Goal: Task Accomplishment & Management: Use online tool/utility

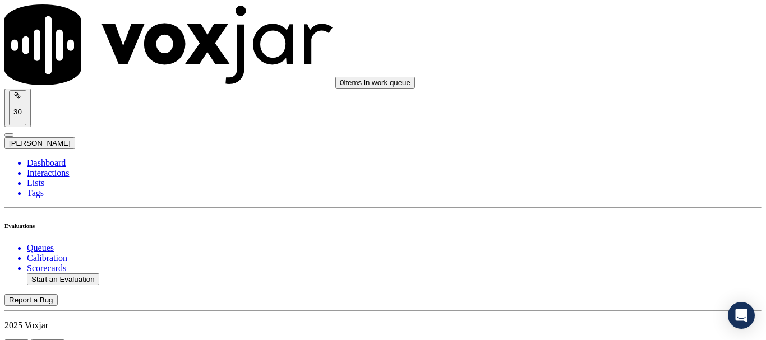
scroll to position [1066, 0]
click at [616, 271] on div "No" at bounding box center [639, 270] width 142 height 10
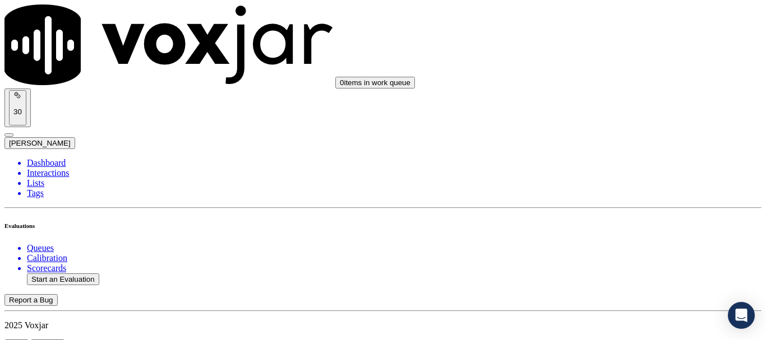
paste textarea "3.26sec CX name wrong name to agent when asked how does the name appear on the …"
type textarea "3.26sec CX name wrong name to agent when asked how does the name appear on the …"
click at [64, 274] on button "Start an Evaluation" at bounding box center [63, 280] width 72 height 12
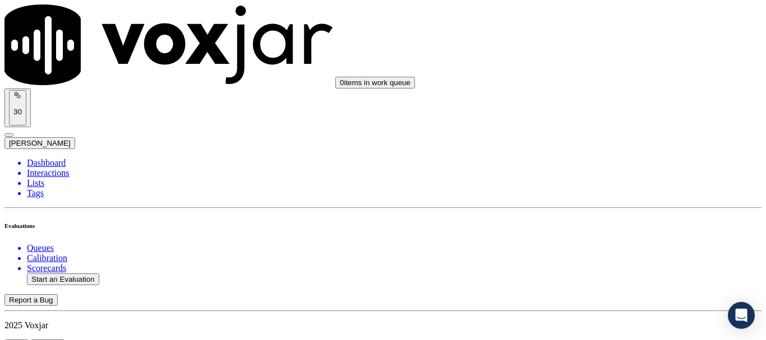
type input "20250915-124543_4403613056-all.mp3"
type input "miche"
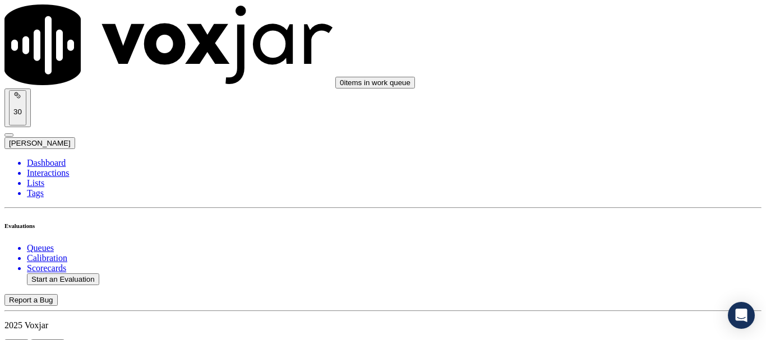
type input "[DATE]T14:41"
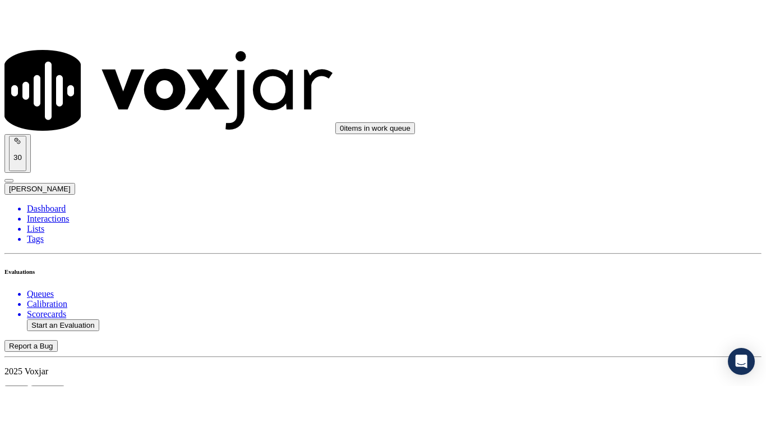
scroll to position [98, 0]
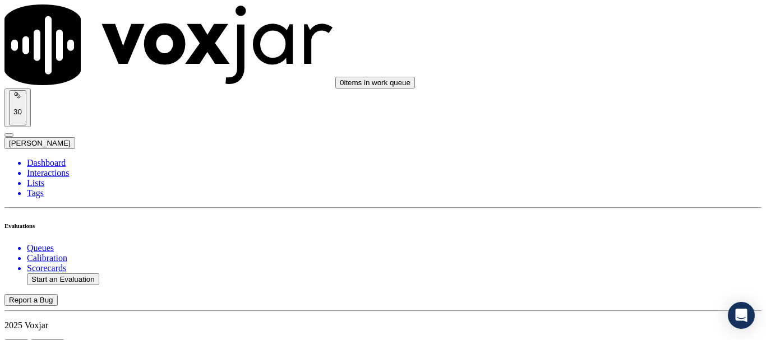
drag, startPoint x: 505, startPoint y: 231, endPoint x: 504, endPoint y: 274, distance: 42.6
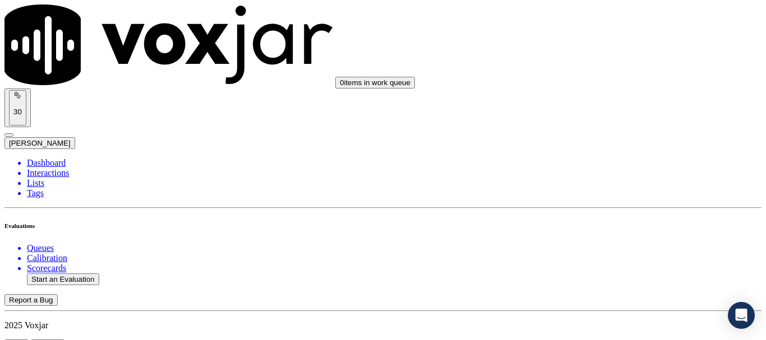
scroll to position [168, 0]
paste input "[PERSON_NAME]"
type input "[PERSON_NAME]"
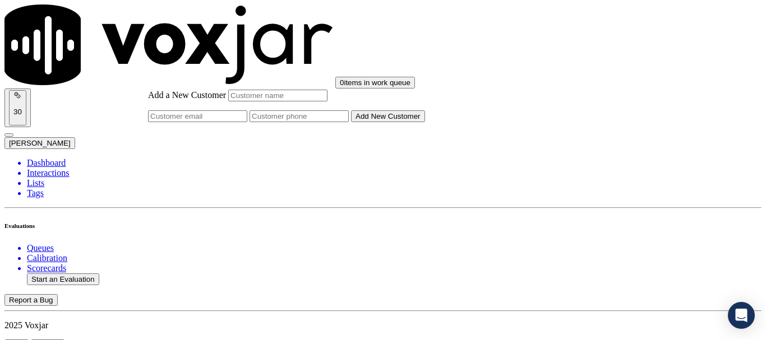
paste input "[PERSON_NAME]"
type input "[PERSON_NAME]"
click at [349, 122] on input "Add a New Customer" at bounding box center [299, 117] width 99 height 12
paste input "4403613056"
type input "4403613056"
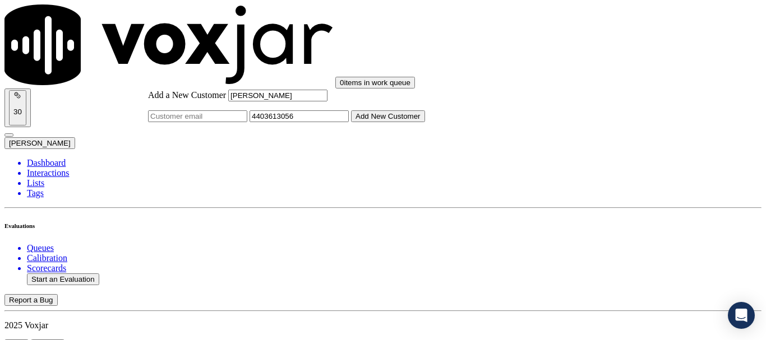
click at [425, 122] on button "Add New Customer" at bounding box center [388, 117] width 74 height 12
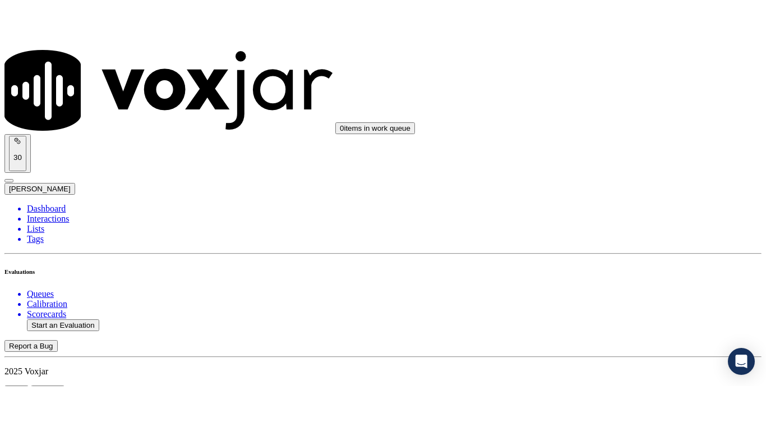
scroll to position [168, 0]
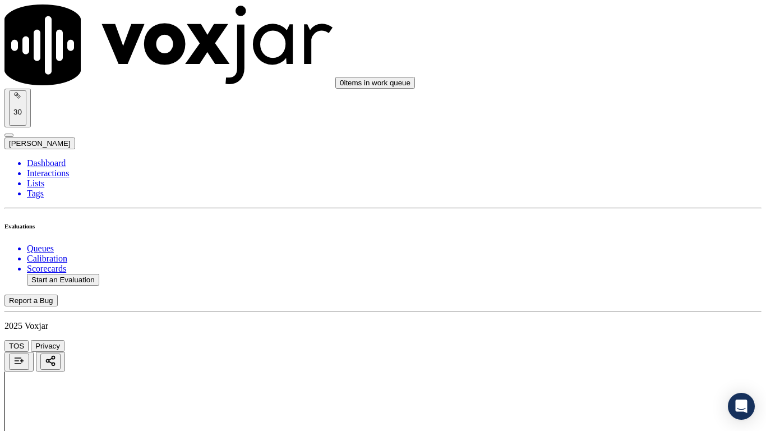
click at [616, 60] on div "Yes" at bounding box center [639, 58] width 142 height 10
click at [604, 218] on div "Yes" at bounding box center [639, 213] width 142 height 10
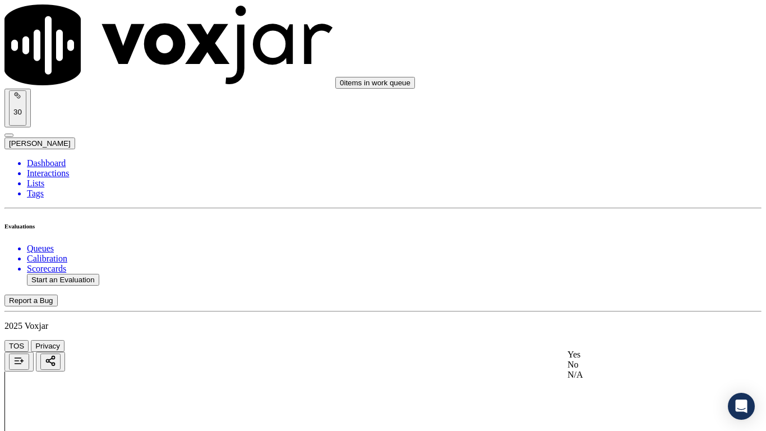
click at [610, 340] on div "Yes" at bounding box center [639, 354] width 142 height 10
click at [611, 142] on div "N/A" at bounding box center [639, 137] width 142 height 10
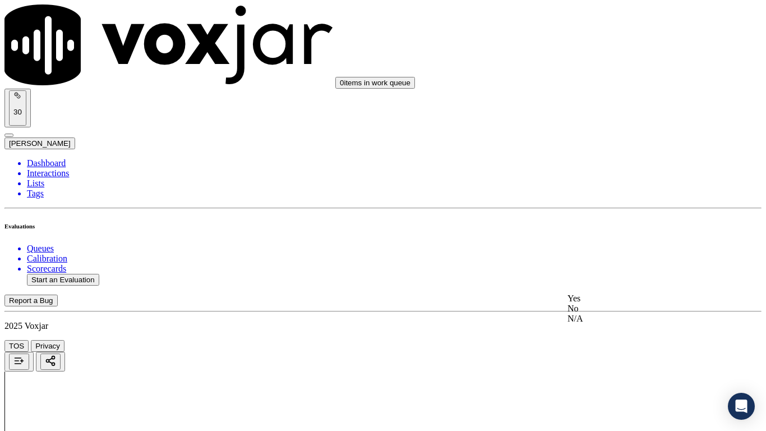
click at [620, 324] on div "N/A" at bounding box center [639, 319] width 142 height 10
click at [620, 203] on div "Yes" at bounding box center [639, 202] width 142 height 10
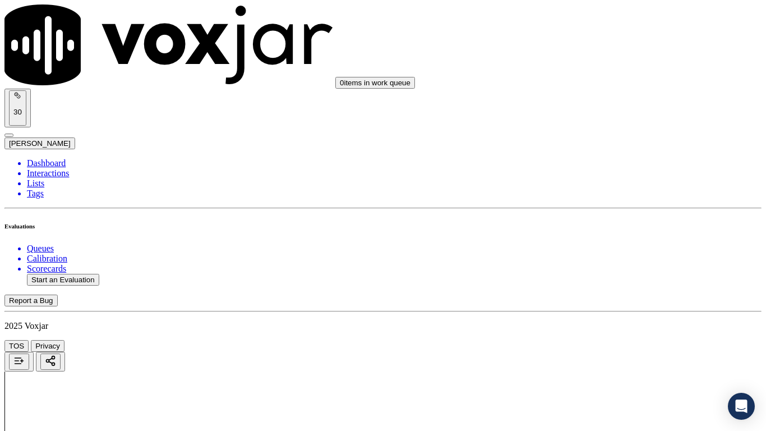
click at [627, 164] on div "Yes" at bounding box center [639, 159] width 142 height 10
click at [628, 192] on div "Yes" at bounding box center [639, 188] width 142 height 10
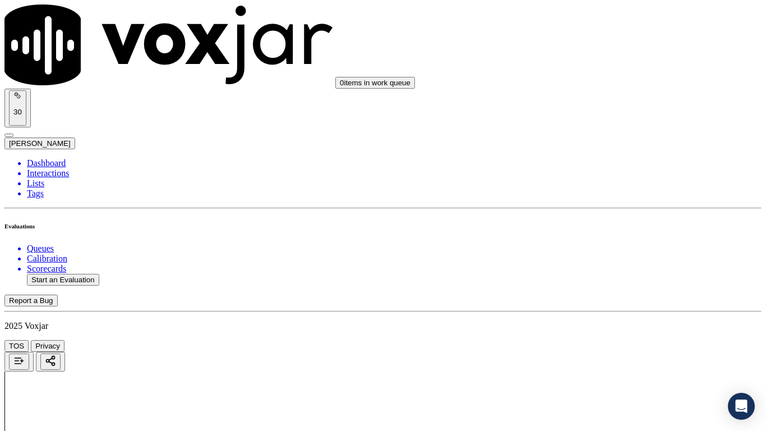
click at [619, 335] on div "Yes" at bounding box center [639, 330] width 142 height 10
click at [622, 223] on div "Yes" at bounding box center [639, 218] width 142 height 10
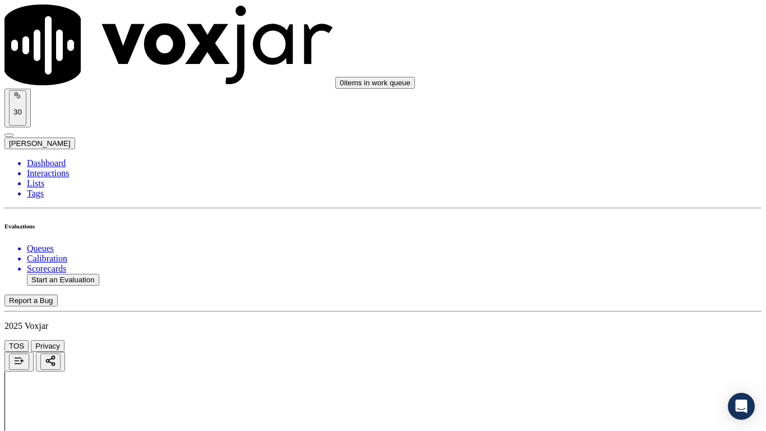
scroll to position [1683, 0]
click at [622, 161] on div "Yes" at bounding box center [639, 157] width 142 height 10
click at [615, 340] on div "Yes" at bounding box center [639, 352] width 142 height 10
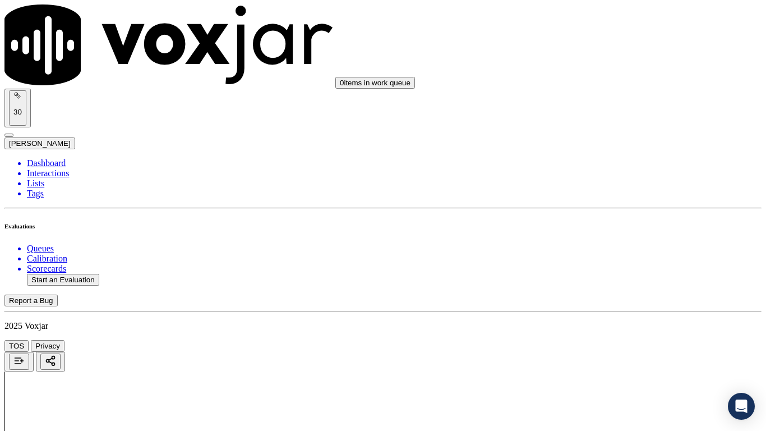
scroll to position [1963, 0]
click at [615, 218] on div "Yes" at bounding box center [639, 213] width 142 height 10
click at [612, 340] on div "Yes" at bounding box center [639, 354] width 142 height 10
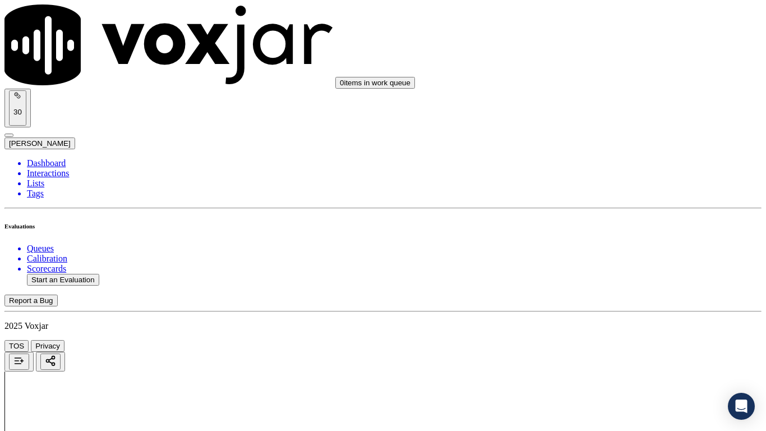
scroll to position [2356, 0]
click at [615, 263] on div "Yes" at bounding box center [639, 258] width 142 height 10
click at [616, 108] on div "Yes" at bounding box center [639, 103] width 142 height 10
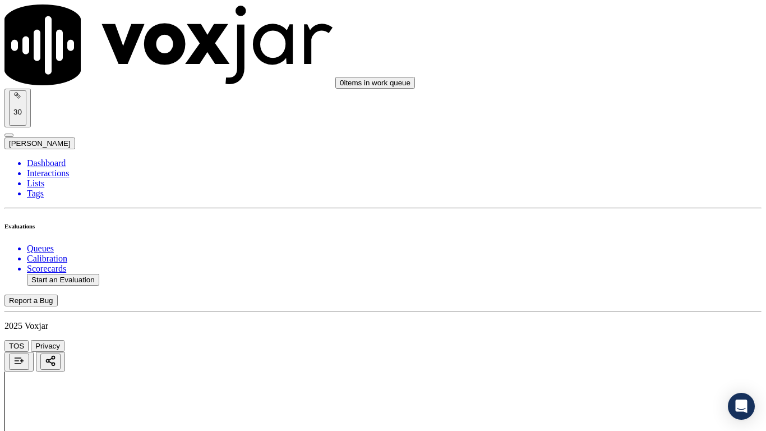
click at [610, 332] on div "Yes" at bounding box center [639, 326] width 142 height 10
drag, startPoint x: 605, startPoint y: 192, endPoint x: 606, endPoint y: 205, distance: 13.0
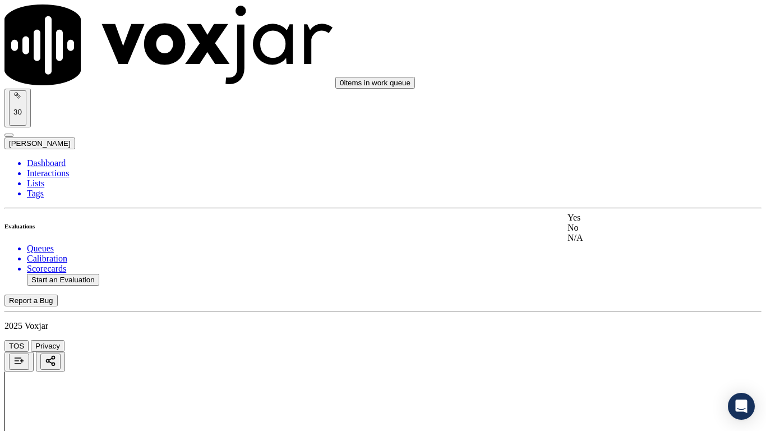
click at [609, 218] on div "Yes" at bounding box center [639, 218] width 142 height 10
click at [619, 337] on div "Yes" at bounding box center [639, 332] width 142 height 10
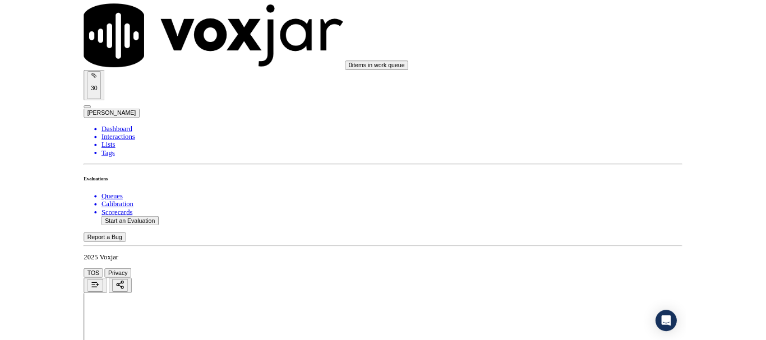
scroll to position [3085, 0]
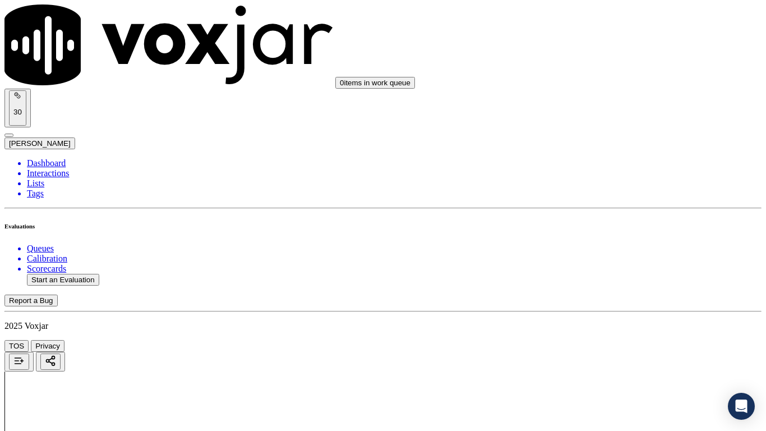
click at [609, 172] on div "Yes" at bounding box center [639, 167] width 142 height 10
click at [632, 320] on div "Yes" at bounding box center [639, 322] width 142 height 10
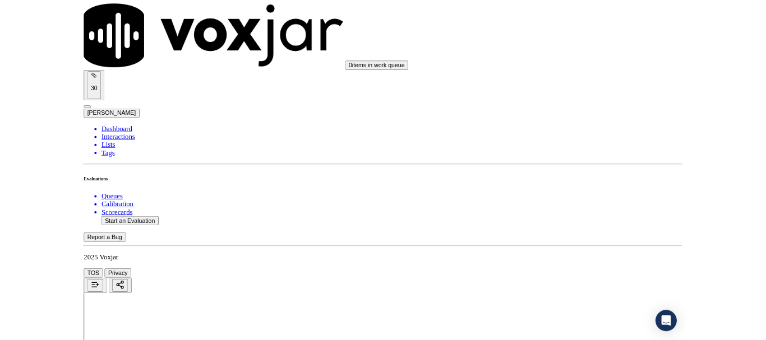
scroll to position [168, 0]
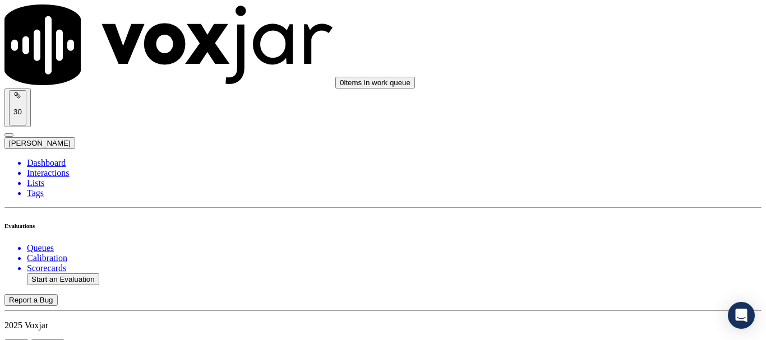
click at [79, 274] on button "Start an Evaluation" at bounding box center [63, 280] width 72 height 12
type input "20250915-173549_3304955835-all.mp3"
type input "[PERSON_NAME]"
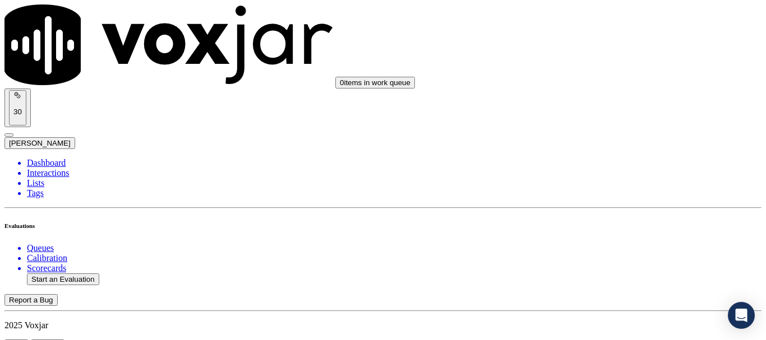
type input "[DATE]T15:46"
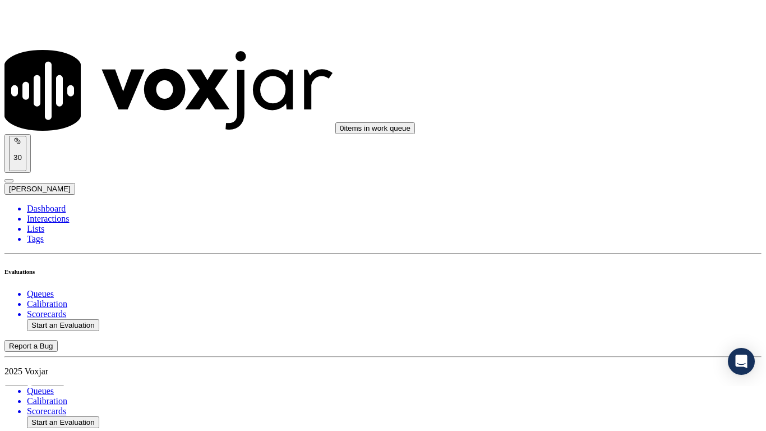
scroll to position [98, 0]
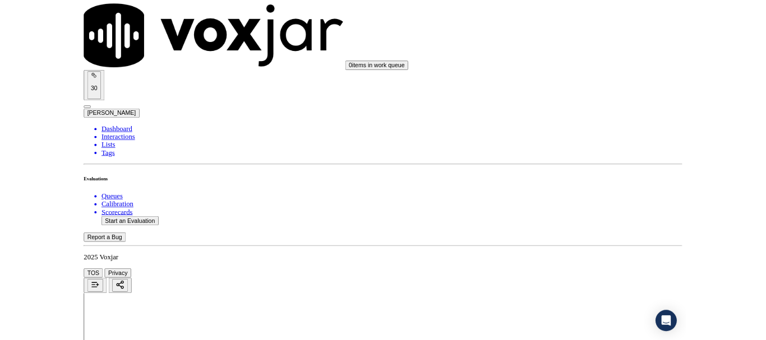
scroll to position [168, 0]
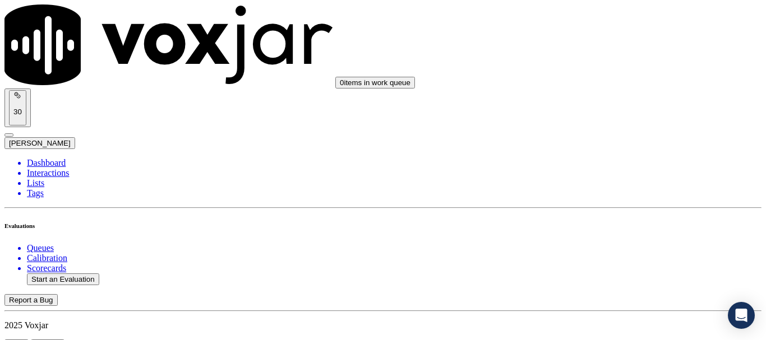
scroll to position [56, 0]
type input "[PERSON_NAME]"
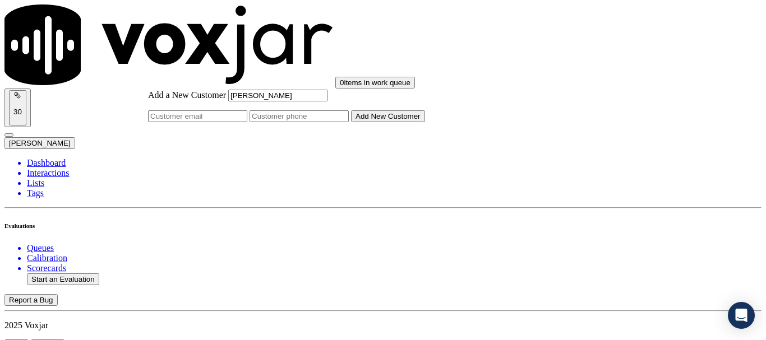
type input "[PERSON_NAME]"
drag, startPoint x: 415, startPoint y: 177, endPoint x: 421, endPoint y: 181, distance: 6.5
click at [349, 122] on input "Add a New Customer" at bounding box center [299, 117] width 99 height 12
paste input "3304955835"
paste input "3304170327"
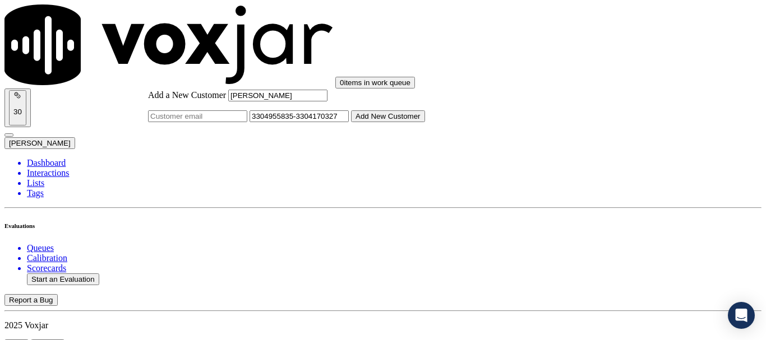
type input "3304955835-3304170327"
click at [425, 122] on button "Add New Customer" at bounding box center [388, 117] width 74 height 12
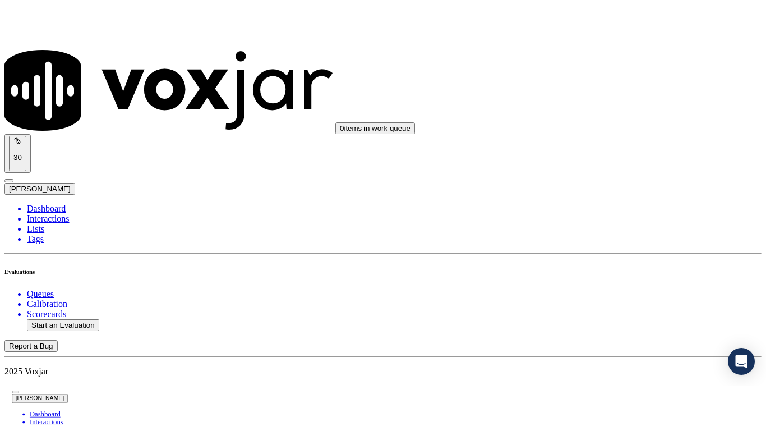
scroll to position [168, 0]
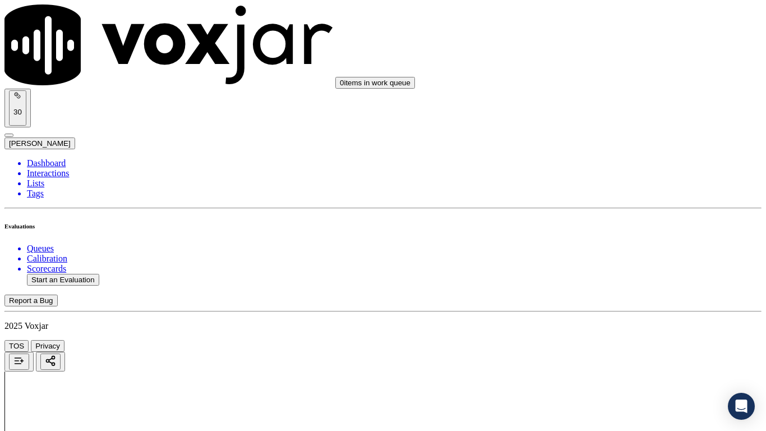
drag, startPoint x: 608, startPoint y: 40, endPoint x: 611, endPoint y: 49, distance: 9.9
click at [609, 63] on div "Yes" at bounding box center [639, 58] width 142 height 10
click at [609, 218] on div "Yes" at bounding box center [639, 213] width 142 height 10
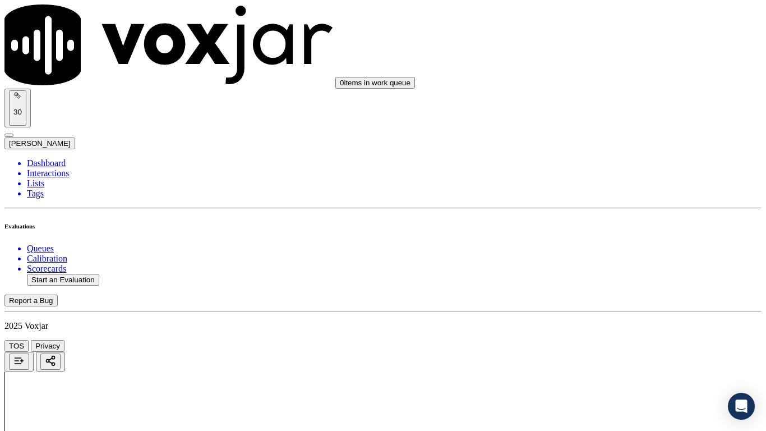
drag, startPoint x: 613, startPoint y: 334, endPoint x: 613, endPoint y: 342, distance: 7.9
click at [613, 340] on div "Yes" at bounding box center [639, 354] width 142 height 10
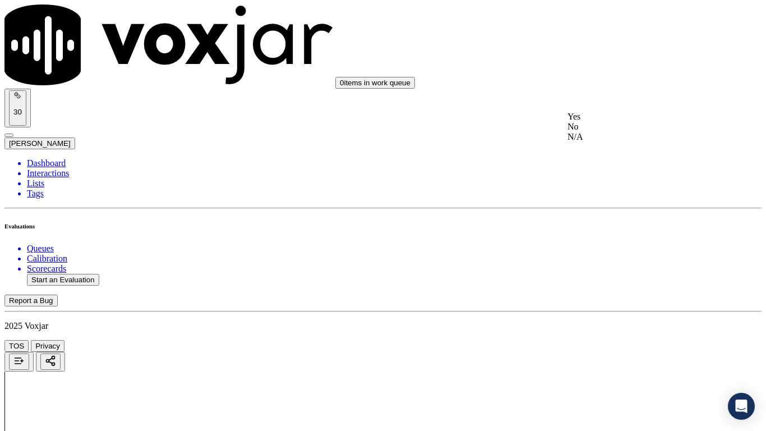
click at [614, 142] on div "N/A" at bounding box center [639, 137] width 142 height 10
click at [625, 324] on div "N/A" at bounding box center [639, 319] width 142 height 10
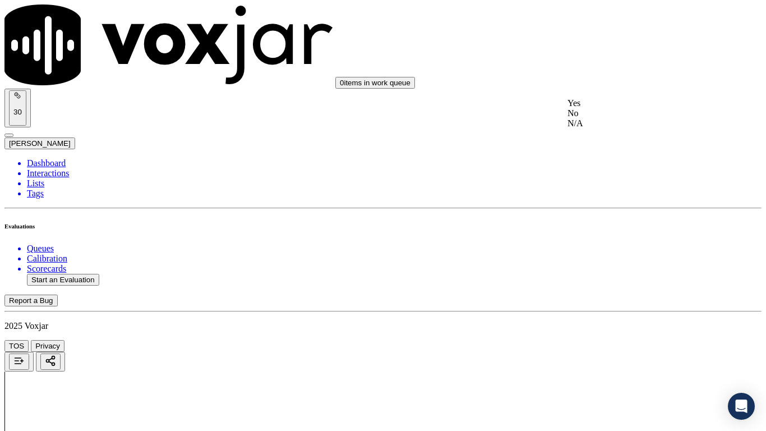
click at [611, 108] on div "Yes" at bounding box center [639, 103] width 142 height 10
click at [619, 263] on div "Yes" at bounding box center [639, 258] width 142 height 10
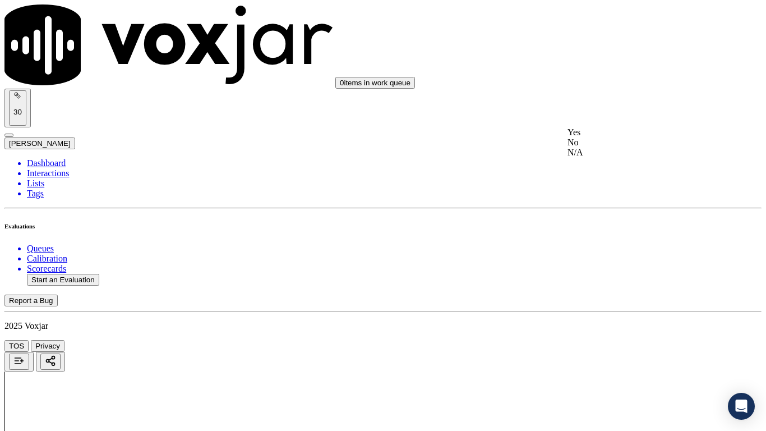
click at [610, 137] on div "Yes" at bounding box center [639, 132] width 142 height 10
click at [600, 111] on div "Yes" at bounding box center [639, 105] width 142 height 10
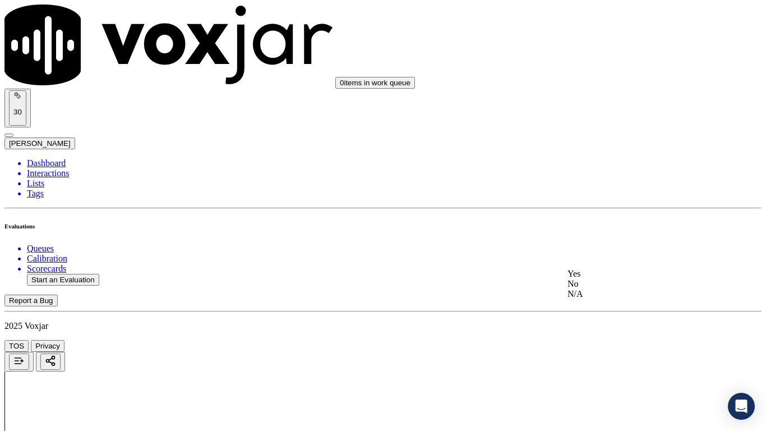
click at [641, 279] on div "Yes" at bounding box center [639, 274] width 142 height 10
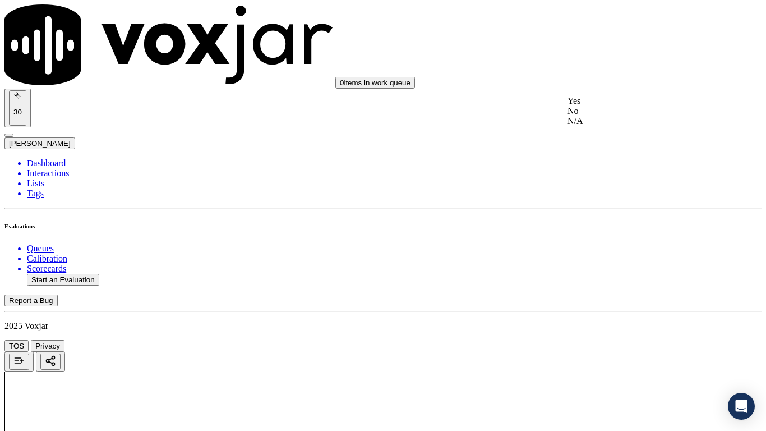
click at [599, 106] on div "Yes" at bounding box center [639, 101] width 142 height 10
click at [623, 301] on div "Yes" at bounding box center [639, 296] width 142 height 10
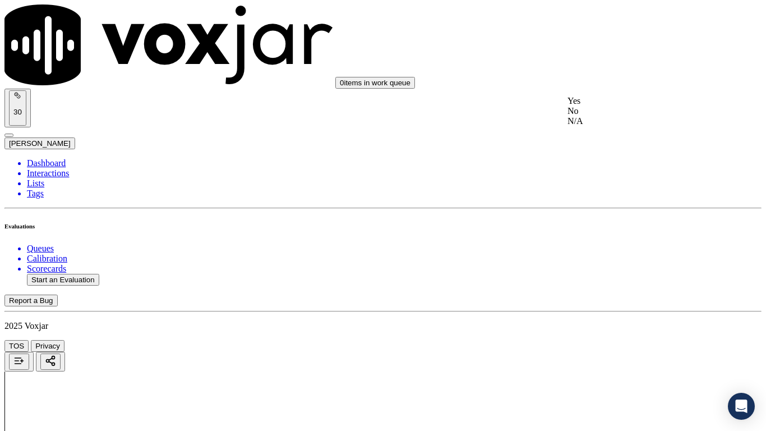
drag, startPoint x: 594, startPoint y: 111, endPoint x: 598, endPoint y: 132, distance: 21.1
click at [594, 106] on div "Yes" at bounding box center [639, 101] width 142 height 10
click at [601, 246] on div "Yes" at bounding box center [639, 242] width 142 height 10
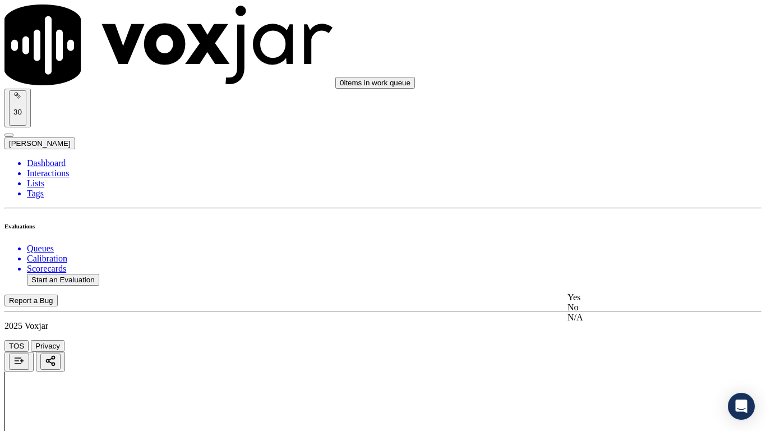
click at [599, 302] on div "Yes" at bounding box center [639, 297] width 142 height 10
click at [599, 95] on div "Yes" at bounding box center [639, 90] width 142 height 10
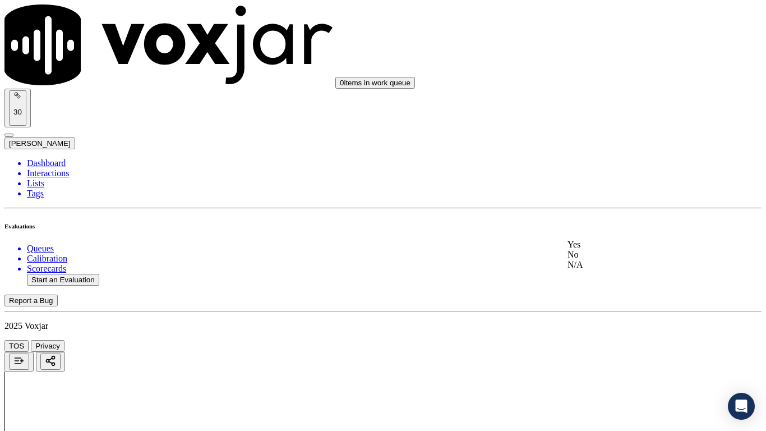
click at [619, 250] on div "Yes" at bounding box center [639, 245] width 142 height 10
click at [604, 305] on div "Yes" at bounding box center [639, 299] width 142 height 10
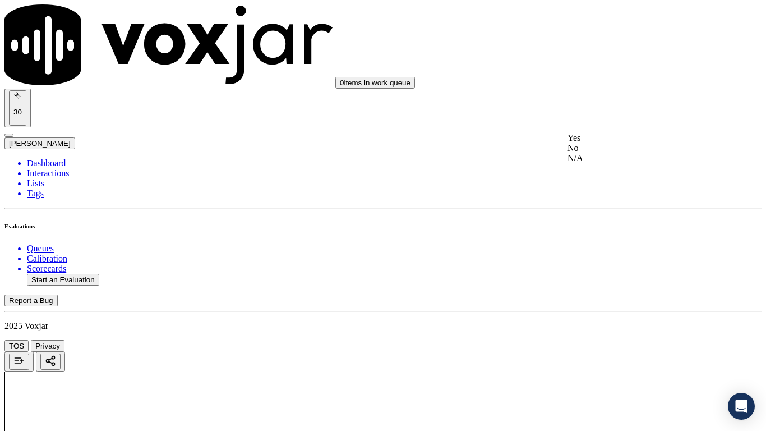
click at [610, 139] on div "Yes" at bounding box center [639, 138] width 142 height 10
click at [617, 284] on div "Yes" at bounding box center [639, 279] width 142 height 10
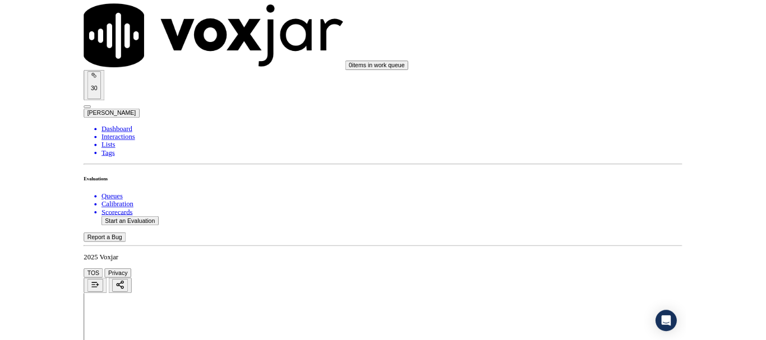
scroll to position [3104, 0]
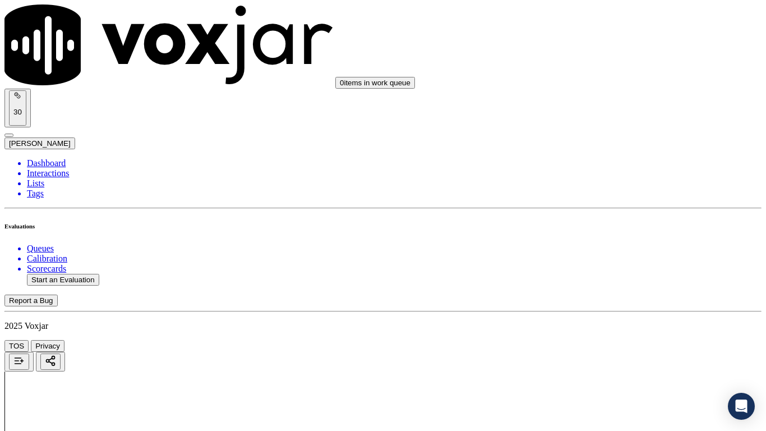
click at [611, 306] on div "Yes" at bounding box center [639, 303] width 142 height 10
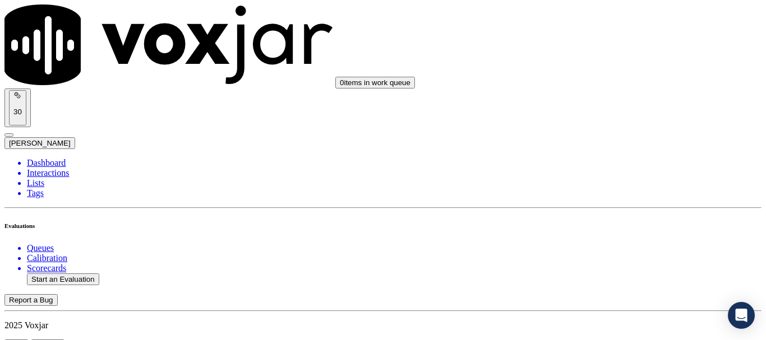
click at [78, 274] on button "Start an Evaluation" at bounding box center [63, 280] width 72 height 12
type input "20250915-142141_3304567736-all.mp3"
type input "fab"
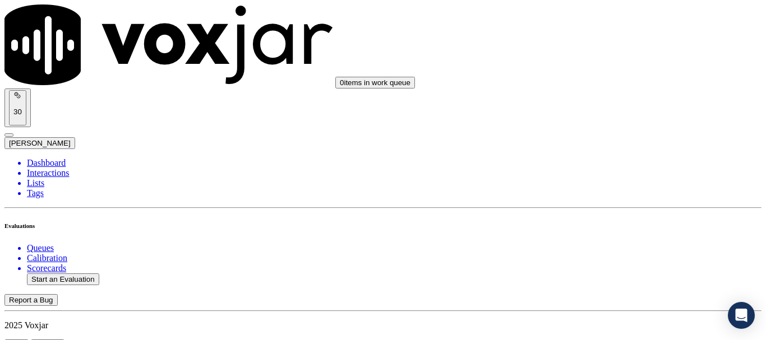
type input "[DATE]T16:10"
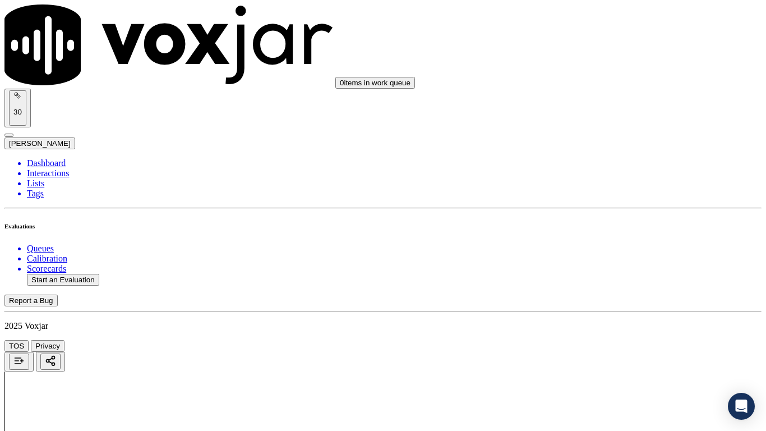
drag, startPoint x: 435, startPoint y: 393, endPoint x: 431, endPoint y: 398, distance: 6.1
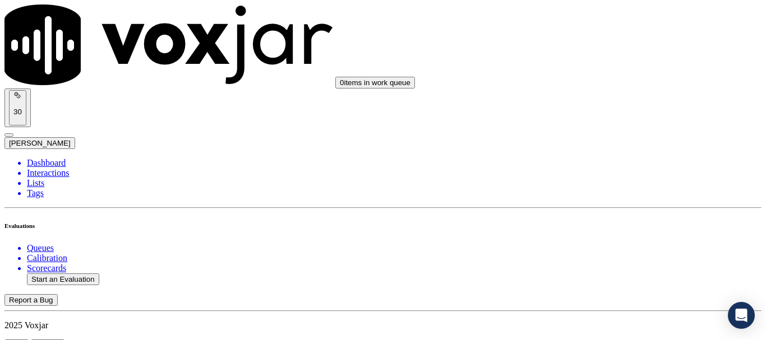
scroll to position [168, 0]
type input "[PERSON_NAME]"
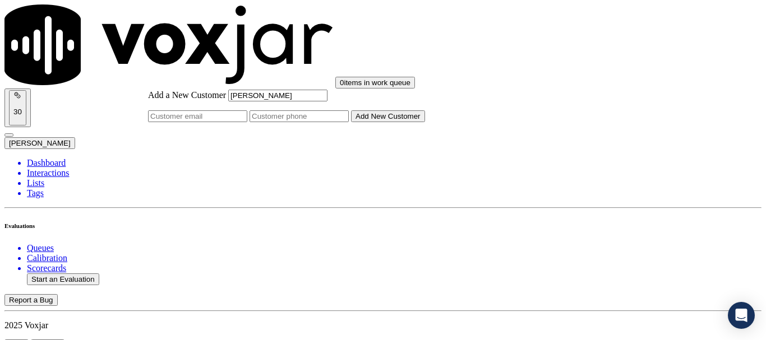
type input "[PERSON_NAME]"
drag, startPoint x: 437, startPoint y: 178, endPoint x: 448, endPoint y: 189, distance: 15.1
click at [349, 122] on input "Add a New Customer" at bounding box center [299, 117] width 99 height 12
paste input "3304567736"
paste input "3304531155"
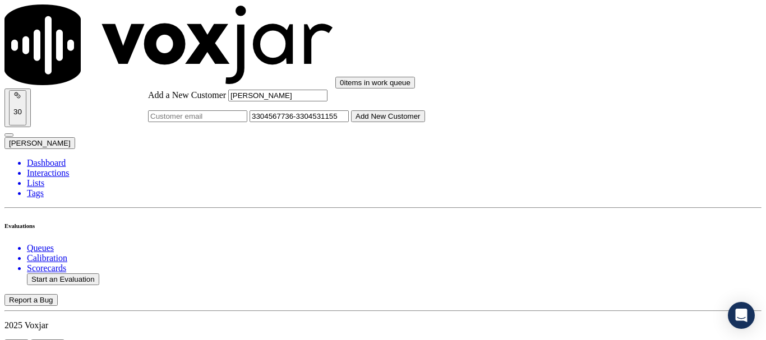
type input "3304567736-3304531155"
click at [425, 122] on button "Add New Customer" at bounding box center [388, 117] width 74 height 12
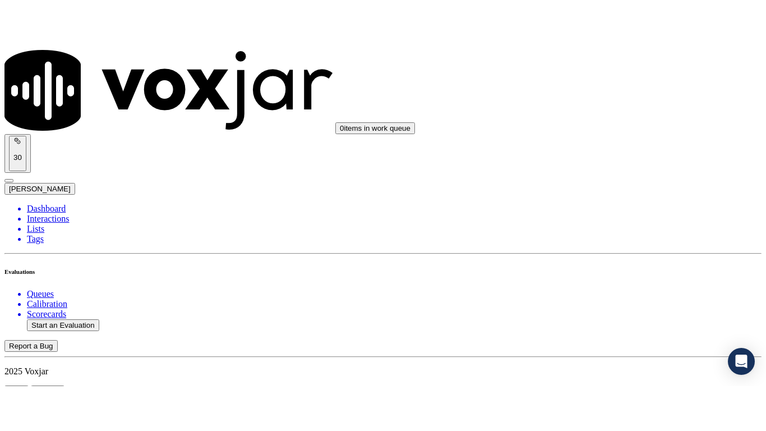
scroll to position [112, 0]
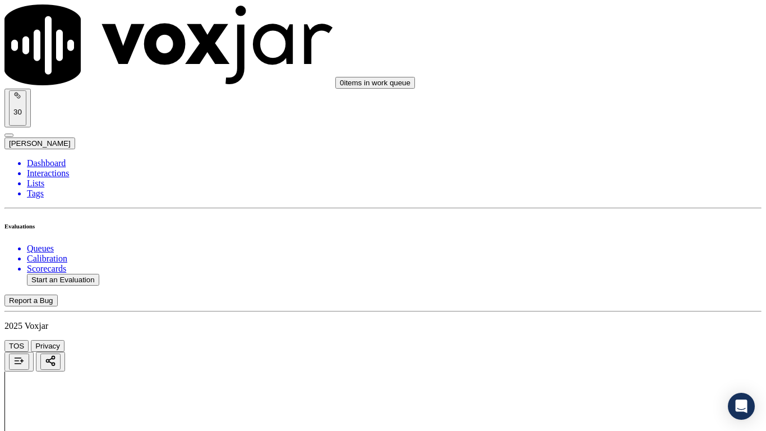
click at [638, 118] on div "Yes" at bounding box center [639, 114] width 142 height 10
click at [624, 274] on div "Yes" at bounding box center [639, 269] width 142 height 10
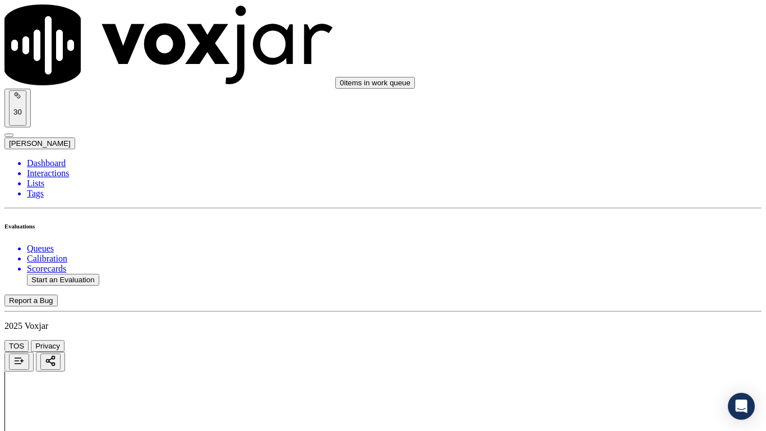
click at [608, 135] on div "Yes" at bounding box center [639, 130] width 142 height 10
click at [610, 310] on div "N/A" at bounding box center [639, 305] width 142 height 10
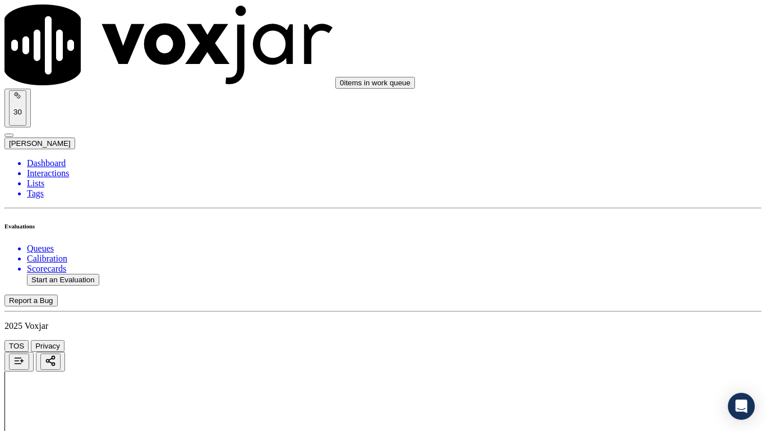
click at [610, 155] on div "N/A" at bounding box center [639, 150] width 142 height 10
click at [619, 275] on div "Yes" at bounding box center [639, 271] width 142 height 10
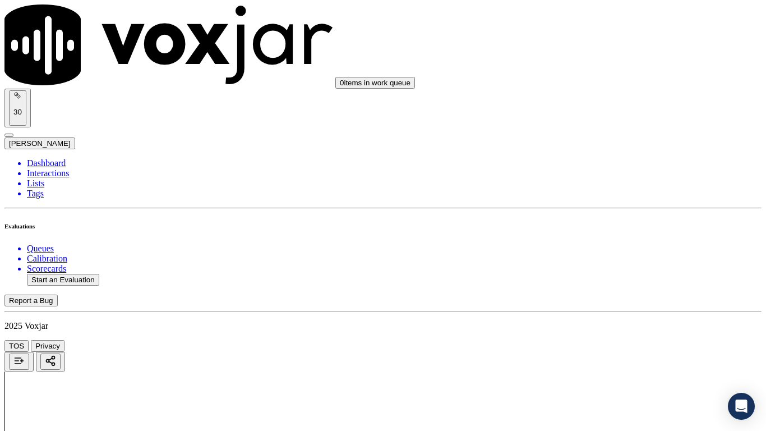
click at [615, 90] on div "Yes" at bounding box center [639, 90] width 142 height 10
click at [633, 250] on div "Yes" at bounding box center [639, 245] width 142 height 10
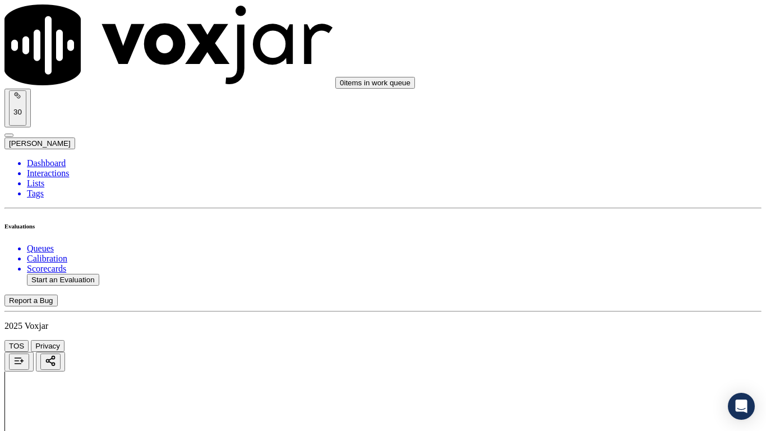
click at [607, 111] on div "Yes" at bounding box center [639, 105] width 142 height 10
click at [633, 279] on div "Yes" at bounding box center [639, 274] width 142 height 10
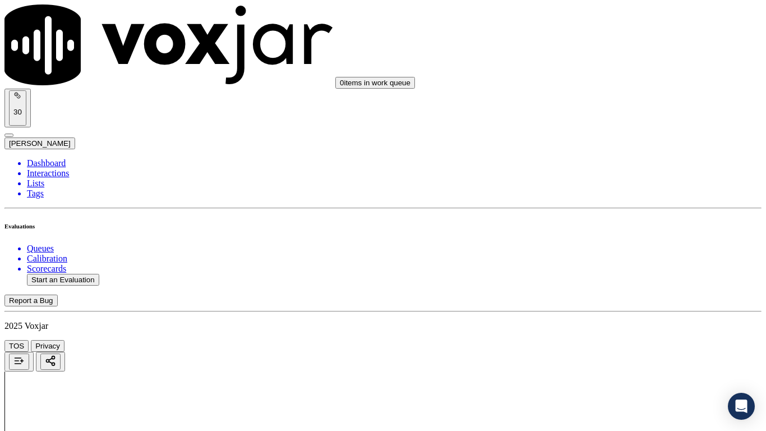
click at [607, 162] on div "Yes" at bounding box center [639, 157] width 142 height 10
click at [611, 340] on div "Yes" at bounding box center [639, 352] width 142 height 10
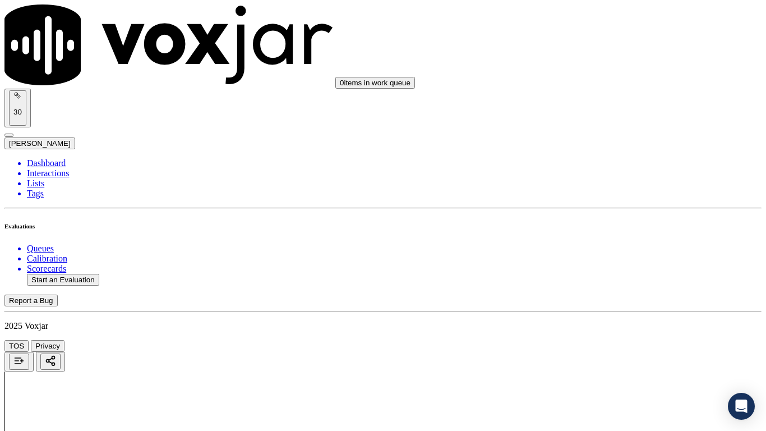
drag, startPoint x: 615, startPoint y: 159, endPoint x: 644, endPoint y: 251, distance: 96.5
click at [615, 162] on div "Yes" at bounding box center [639, 157] width 142 height 10
click at [627, 301] on div "Yes" at bounding box center [639, 298] width 142 height 10
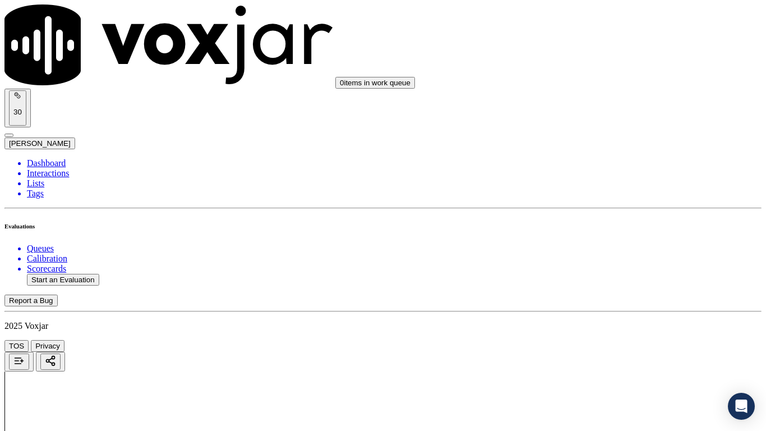
scroll to position [2412, 0]
click at [606, 52] on div "Yes" at bounding box center [639, 47] width 142 height 10
click at [632, 207] on div "Yes" at bounding box center [639, 202] width 142 height 10
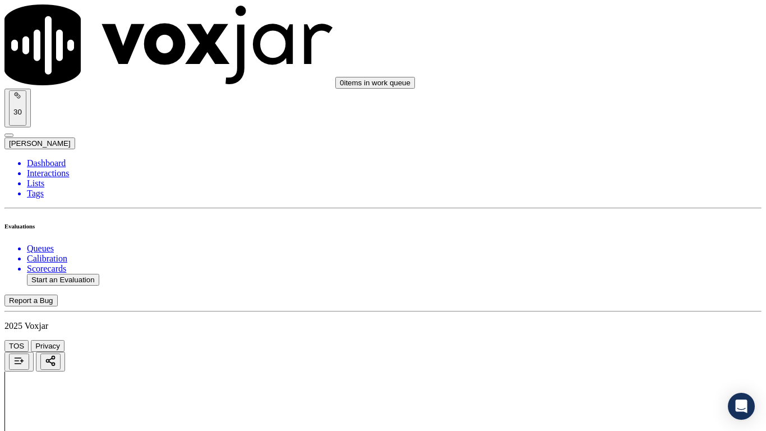
drag, startPoint x: 633, startPoint y: 333, endPoint x: 624, endPoint y: 347, distance: 17.1
click at [616, 340] on div "Yes" at bounding box center [639, 357] width 142 height 10
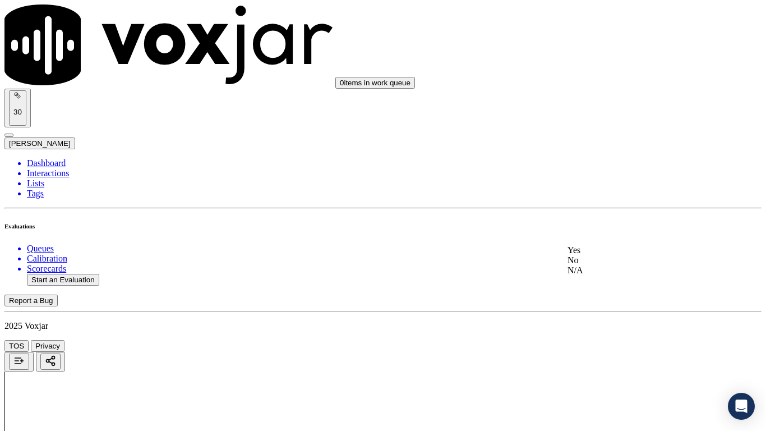
click at [615, 265] on div "No" at bounding box center [639, 260] width 142 height 10
click at [601, 252] on div "Yes" at bounding box center [639, 250] width 142 height 10
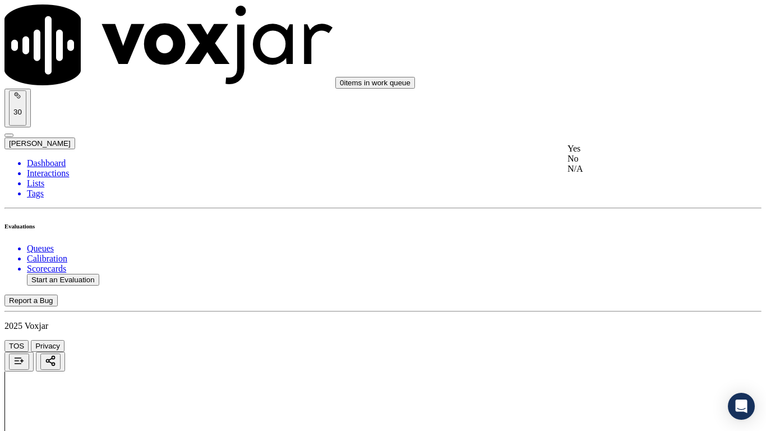
click at [612, 148] on div "Yes" at bounding box center [639, 149] width 142 height 10
click at [628, 307] on div "Yes" at bounding box center [639, 303] width 142 height 10
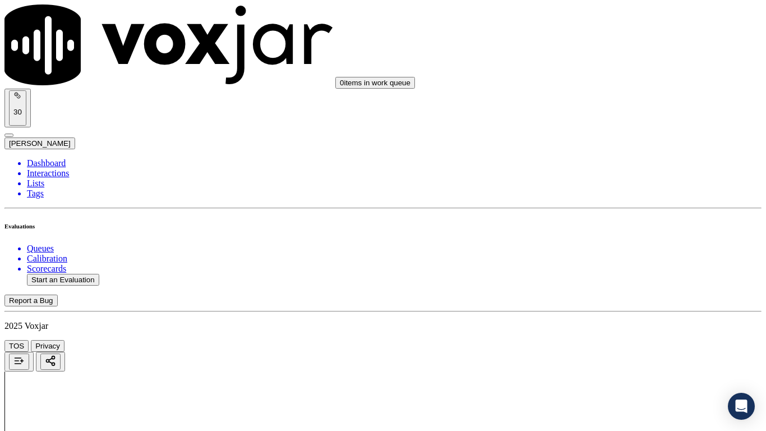
click at [607, 256] on div "Yes" at bounding box center [639, 253] width 140 height 10
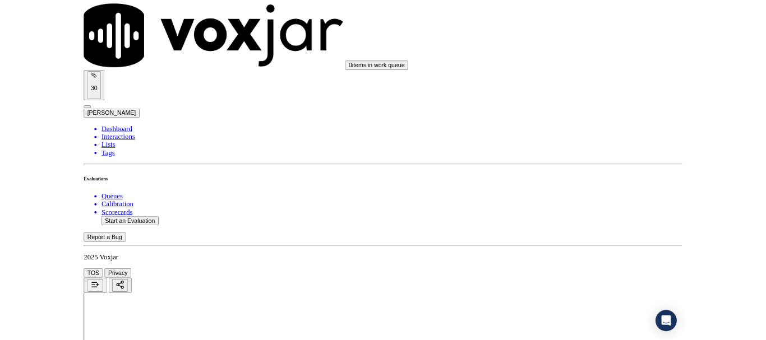
scroll to position [3104, 0]
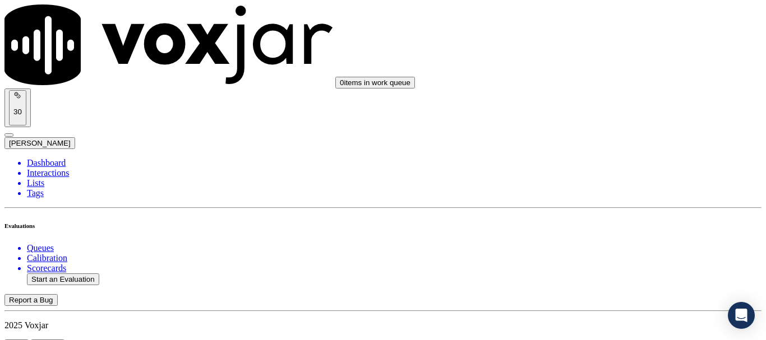
scroll to position [168, 0]
click at [79, 274] on button "Start an Evaluation" at bounding box center [63, 280] width 72 height 12
type input "20250915-155443_5673157287-all.mp3"
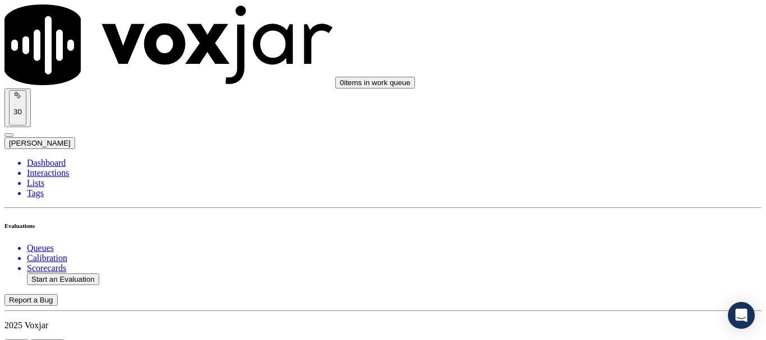
type input "[PERSON_NAME]"
type input "[DATE]T16:29"
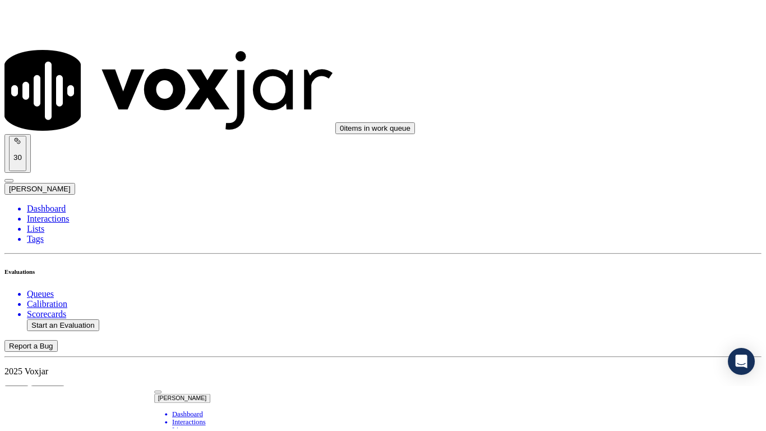
scroll to position [98, 0]
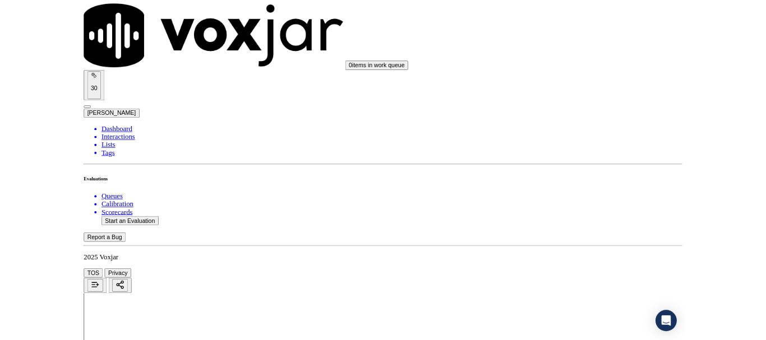
scroll to position [168, 0]
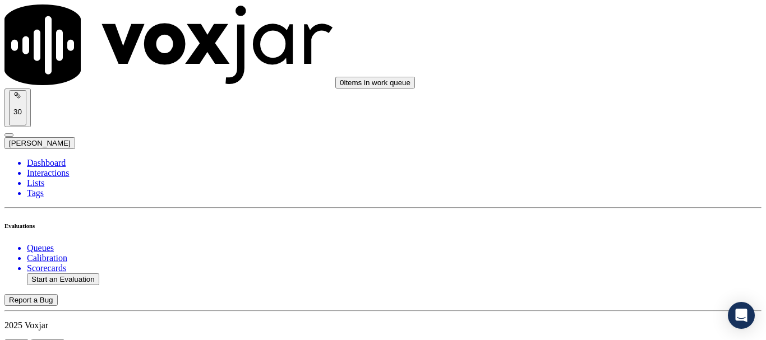
scroll to position [112, 0]
type input "[PERSON_NAME]"
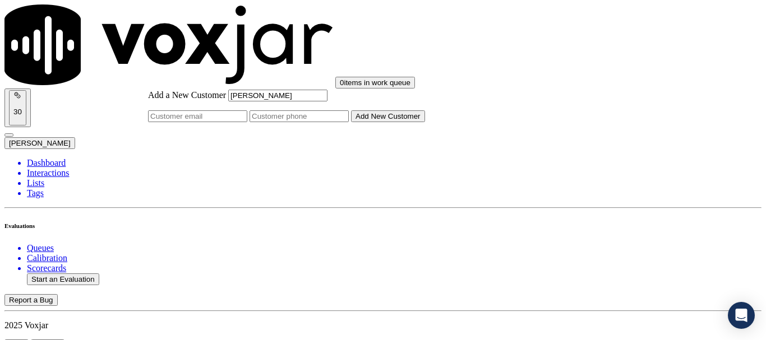
paste input "2162596311"
type input "[PERSON_NAME]"
click at [349, 122] on input "Add a New Customer" at bounding box center [299, 117] width 99 height 12
paste input "2162596311"
paste input "5673157287"
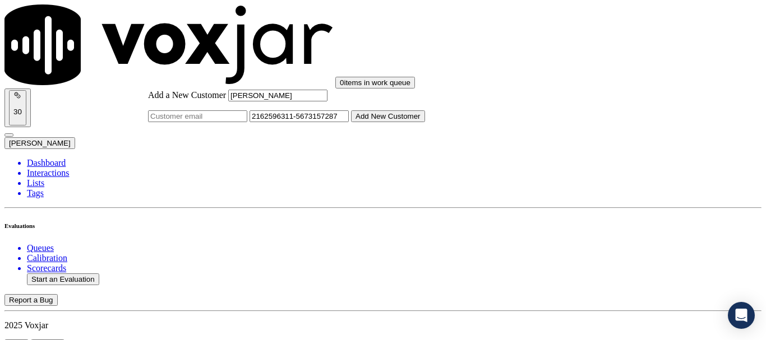
type input "2162596311-5673157287"
click at [425, 122] on button "Add New Customer" at bounding box center [388, 117] width 74 height 12
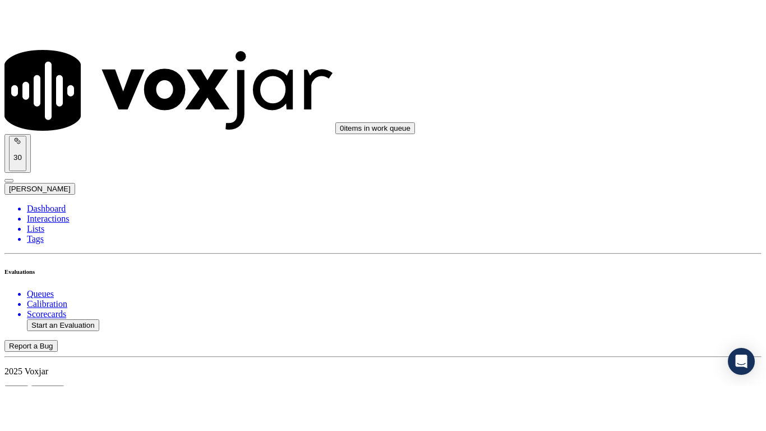
scroll to position [224, 0]
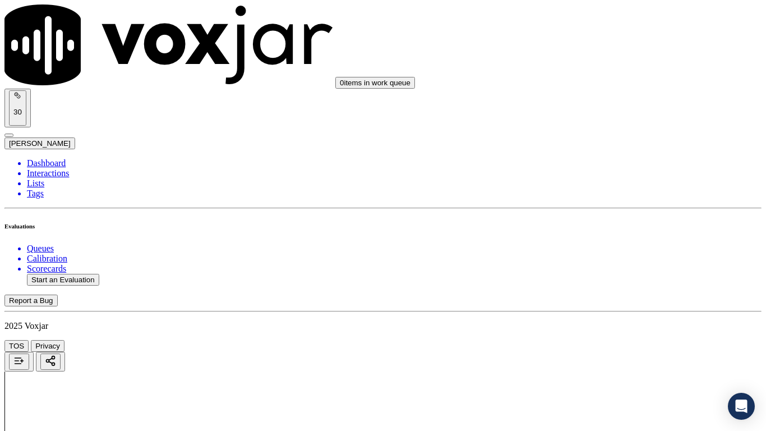
scroll to position [168, 0]
click at [621, 63] on div "Yes" at bounding box center [639, 58] width 142 height 10
click at [606, 215] on div "Yes" at bounding box center [639, 213] width 142 height 10
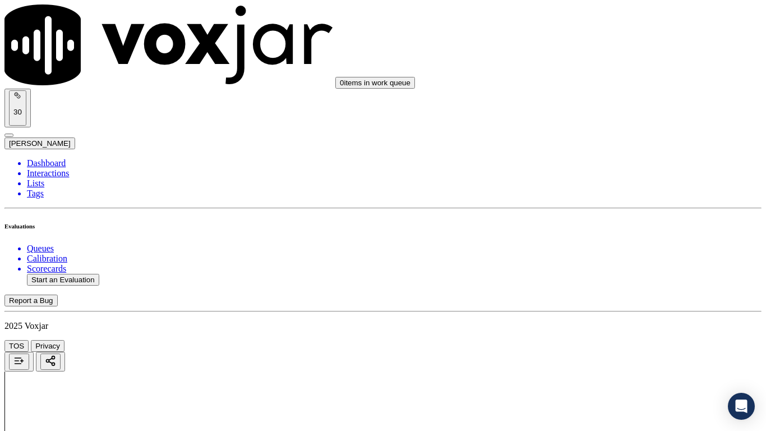
drag, startPoint x: 620, startPoint y: 333, endPoint x: 620, endPoint y: 342, distance: 9.0
click at [621, 340] on div "Yes" at bounding box center [639, 354] width 142 height 10
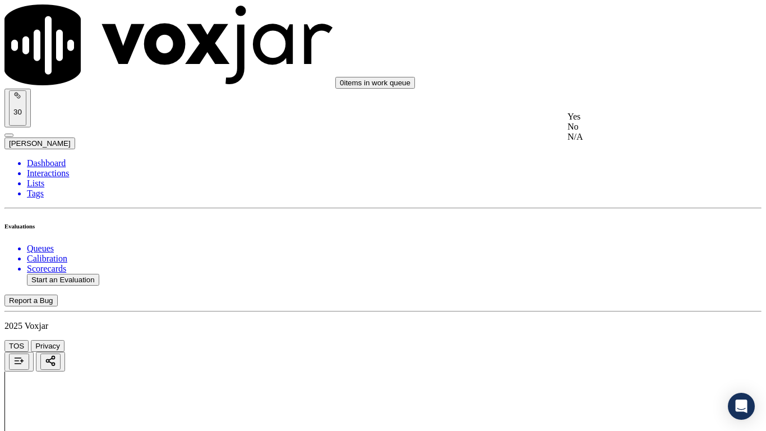
click at [623, 142] on div "N/A" at bounding box center [639, 137] width 142 height 10
click at [628, 324] on div "N/A" at bounding box center [639, 319] width 142 height 10
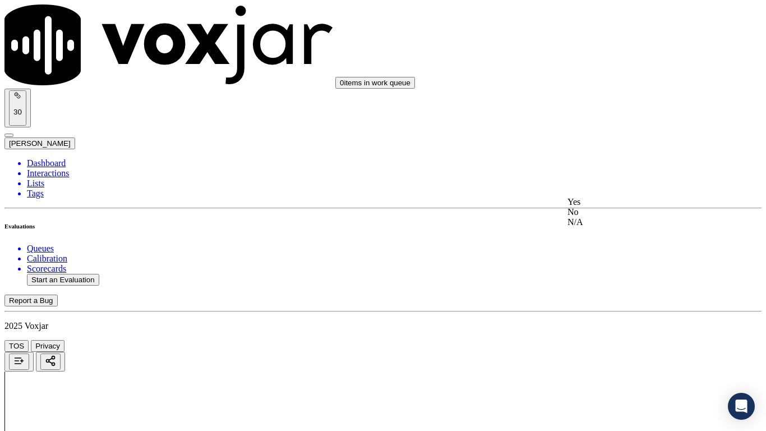
click at [629, 207] on div "Yes" at bounding box center [639, 202] width 142 height 10
drag, startPoint x: 634, startPoint y: 131, endPoint x: 637, endPoint y: 145, distance: 13.6
click at [628, 164] on div "Yes" at bounding box center [639, 159] width 142 height 10
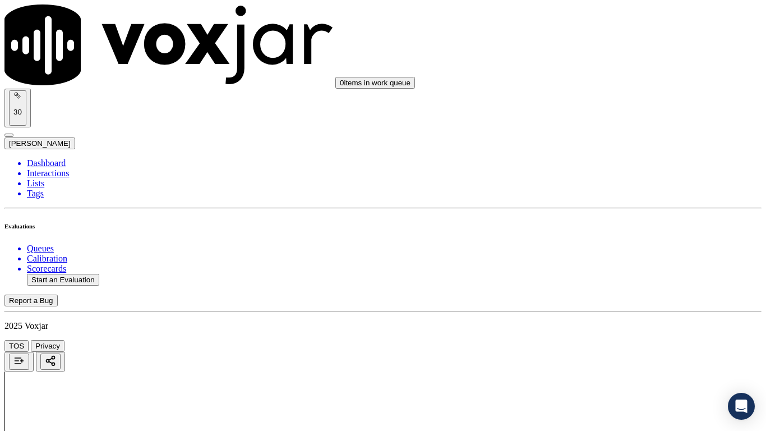
scroll to position [1234, 0]
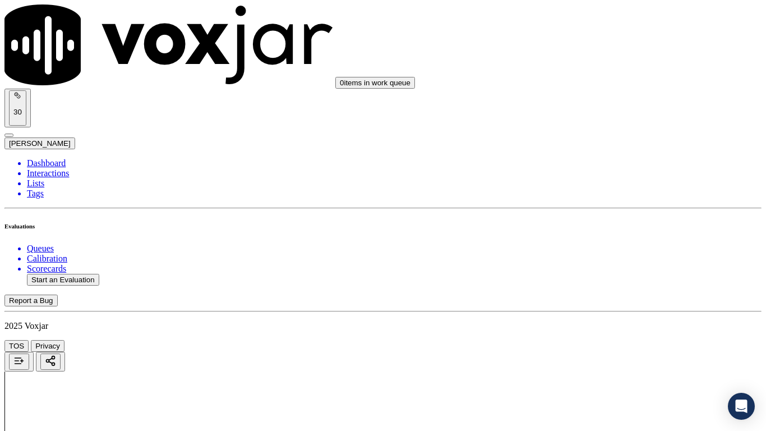
click at [612, 223] on div "Yes" at bounding box center [639, 218] width 142 height 10
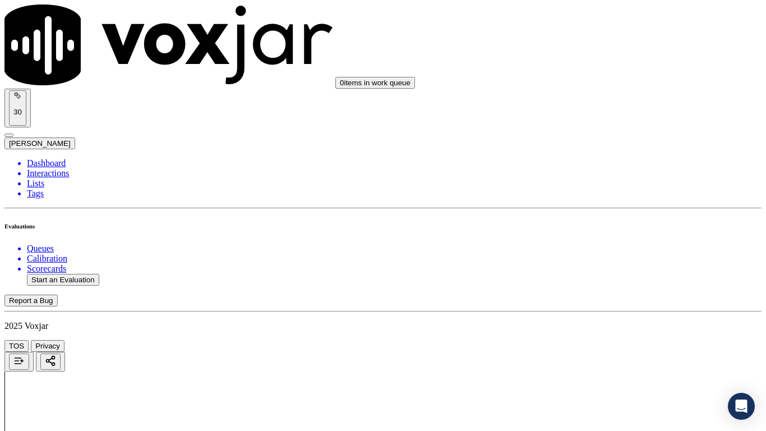
click at [614, 218] on div "Yes" at bounding box center [639, 213] width 142 height 10
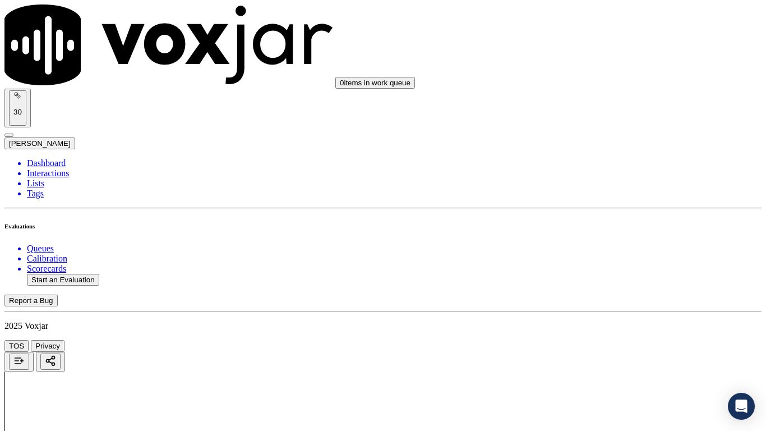
click at [612, 263] on div "Yes" at bounding box center [639, 258] width 142 height 10
click at [606, 137] on div "Yes" at bounding box center [639, 132] width 142 height 10
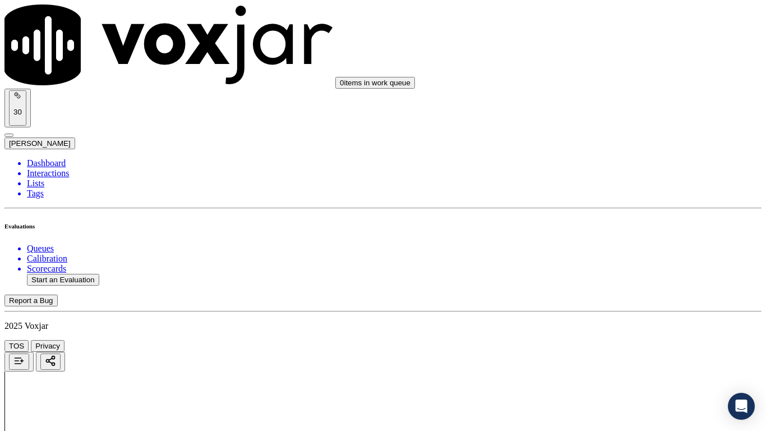
click at [623, 276] on div "Yes" at bounding box center [639, 274] width 142 height 10
click at [608, 199] on div "Yes" at bounding box center [639, 194] width 142 height 10
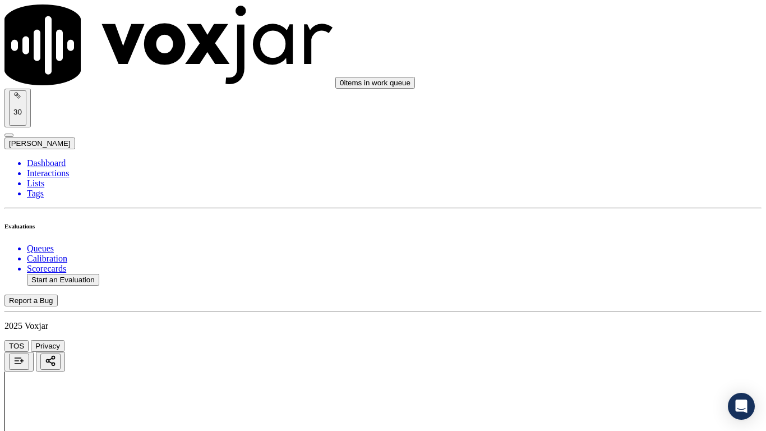
click at [620, 340] on div "Yes" at bounding box center [639, 335] width 142 height 10
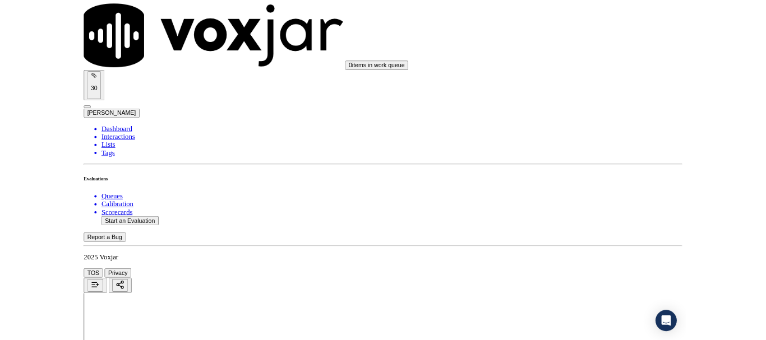
scroll to position [3104, 0]
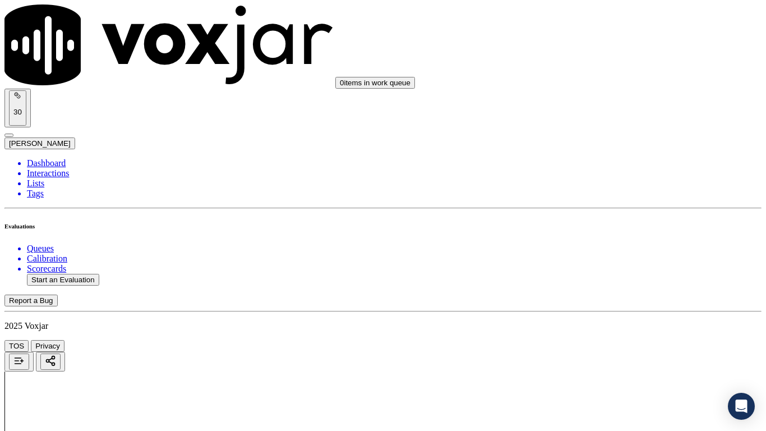
click at [611, 306] on div "Yes" at bounding box center [639, 303] width 142 height 10
